Goal: Find specific page/section: Find specific page/section

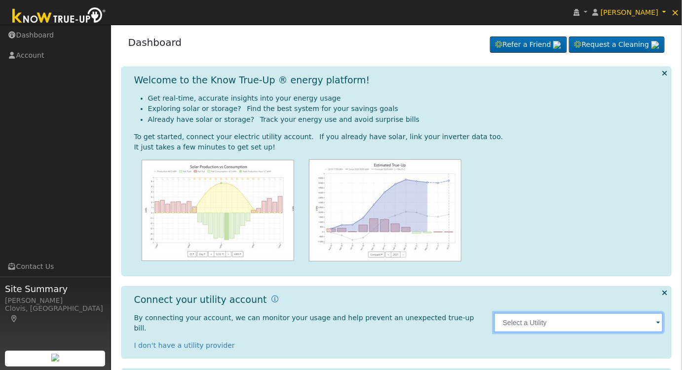
click at [569, 317] on input "text" at bounding box center [579, 323] width 170 height 20
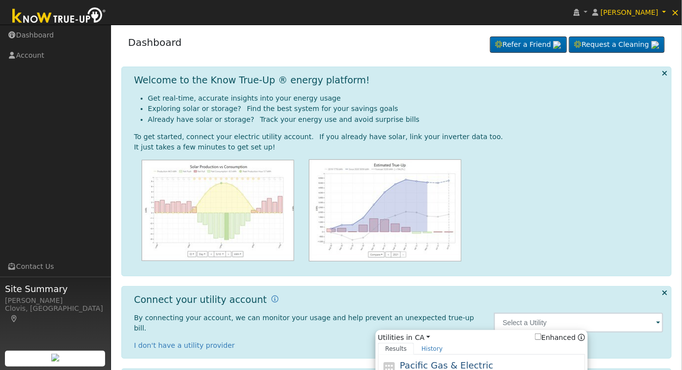
click at [498, 370] on div "PG&E" at bounding box center [491, 376] width 183 height 9
type input "PG&E"
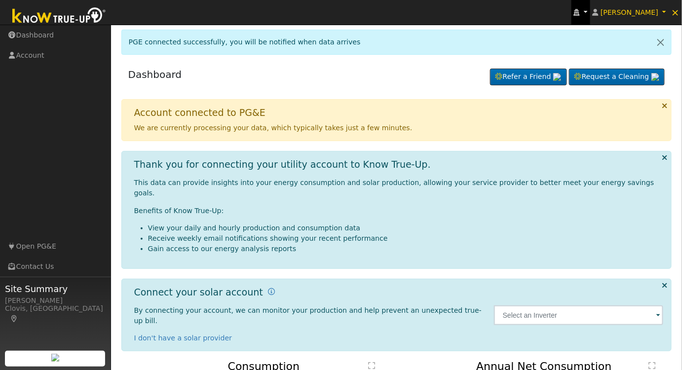
click at [580, 10] on icon at bounding box center [577, 12] width 6 height 7
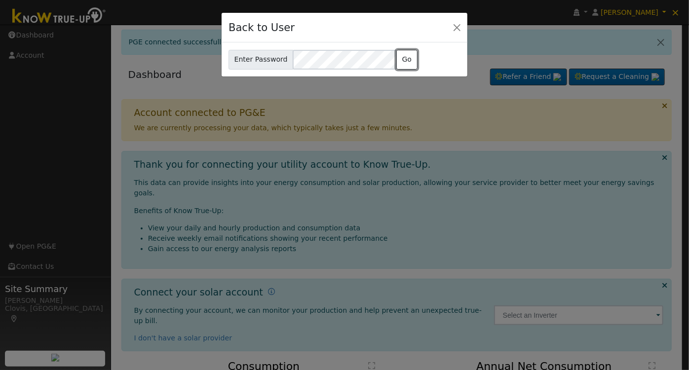
click at [397, 58] on button "Go" at bounding box center [406, 60] width 21 height 20
